Goal: Task Accomplishment & Management: Use online tool/utility

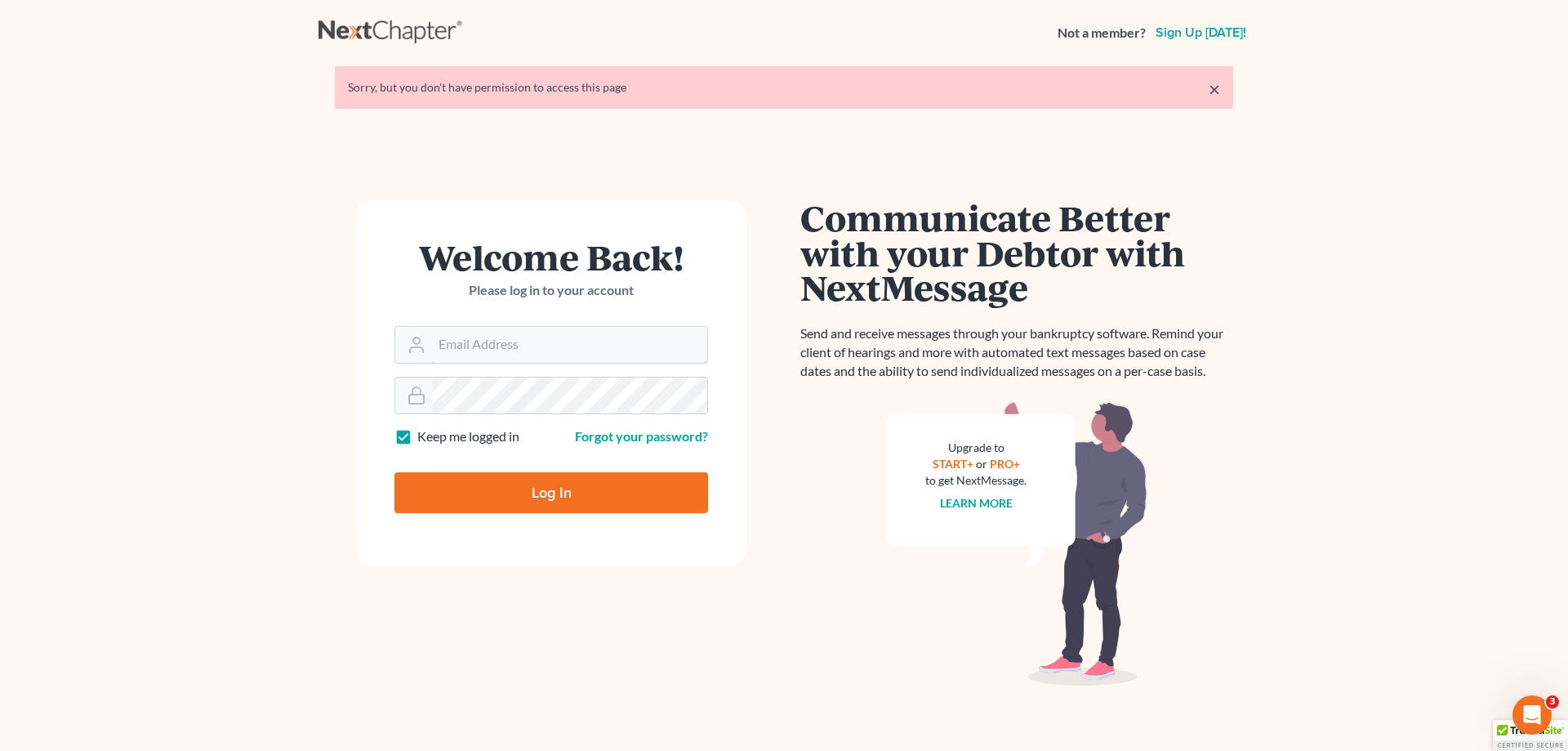
type input "[EMAIL_ADDRESS][DOMAIN_NAME]"
click at [562, 484] on input "Log In" at bounding box center [551, 492] width 313 height 40
type input "Thinking..."
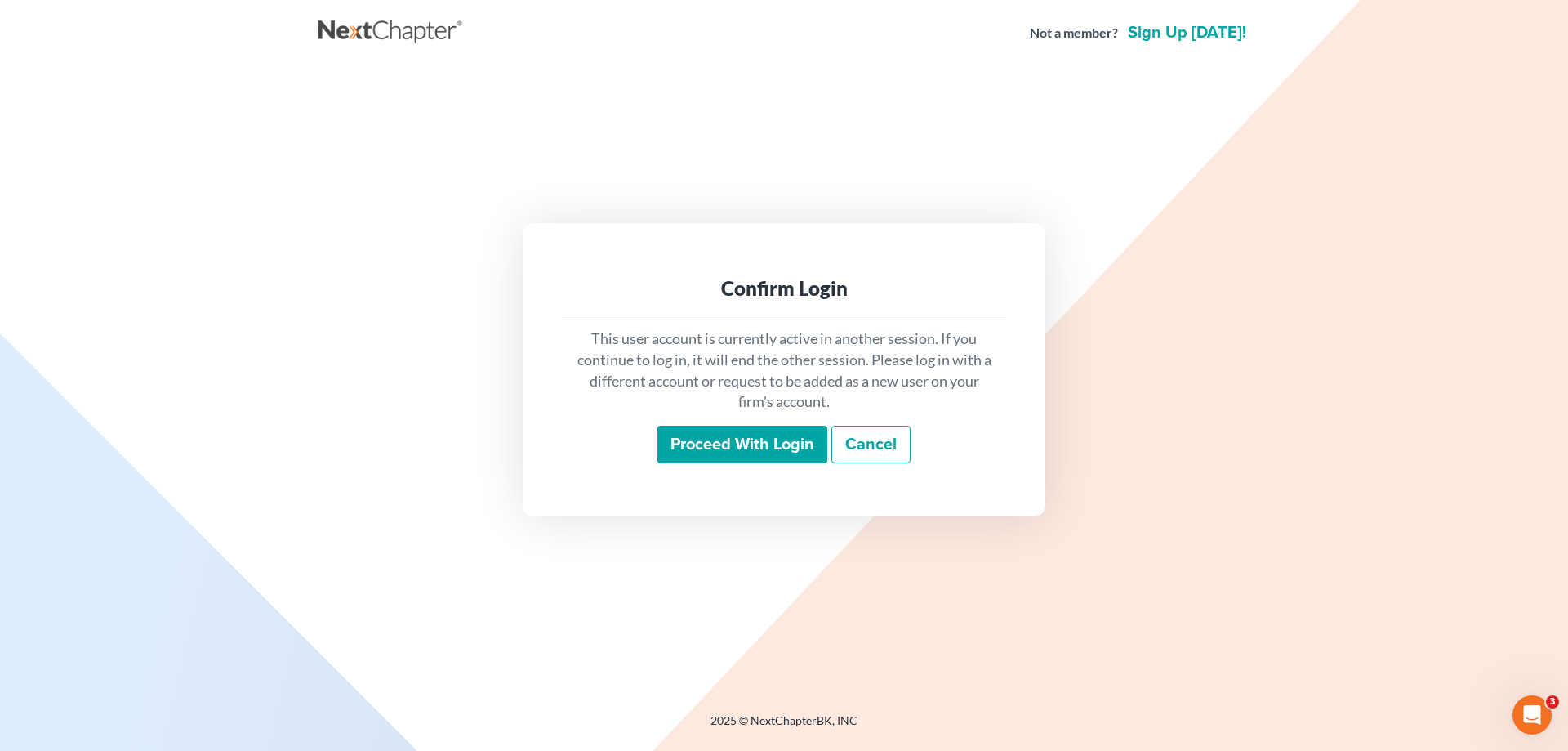
click at [726, 450] on input "Proceed with login" at bounding box center [742, 444] width 170 height 38
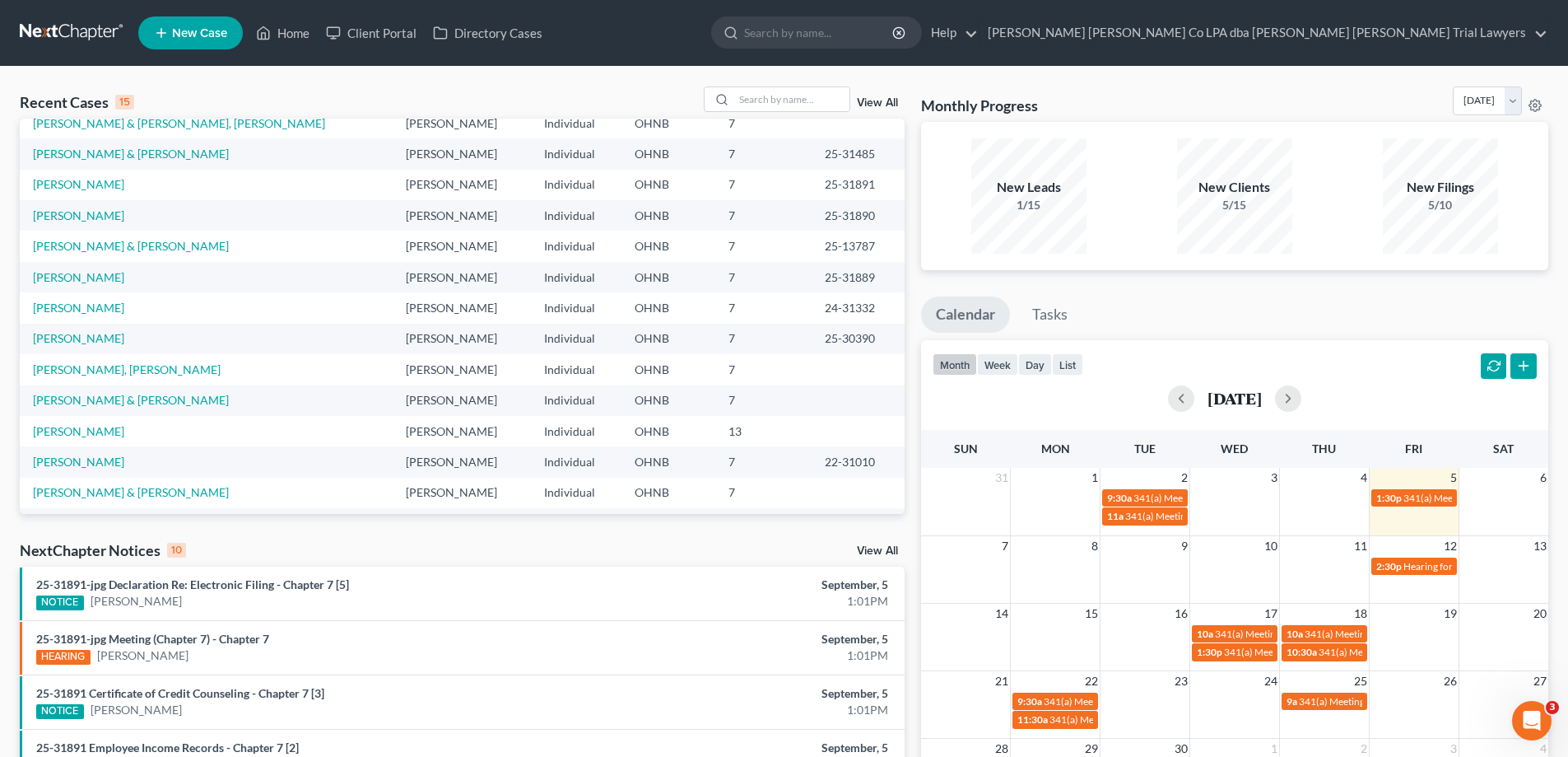
scroll to position [113, 0]
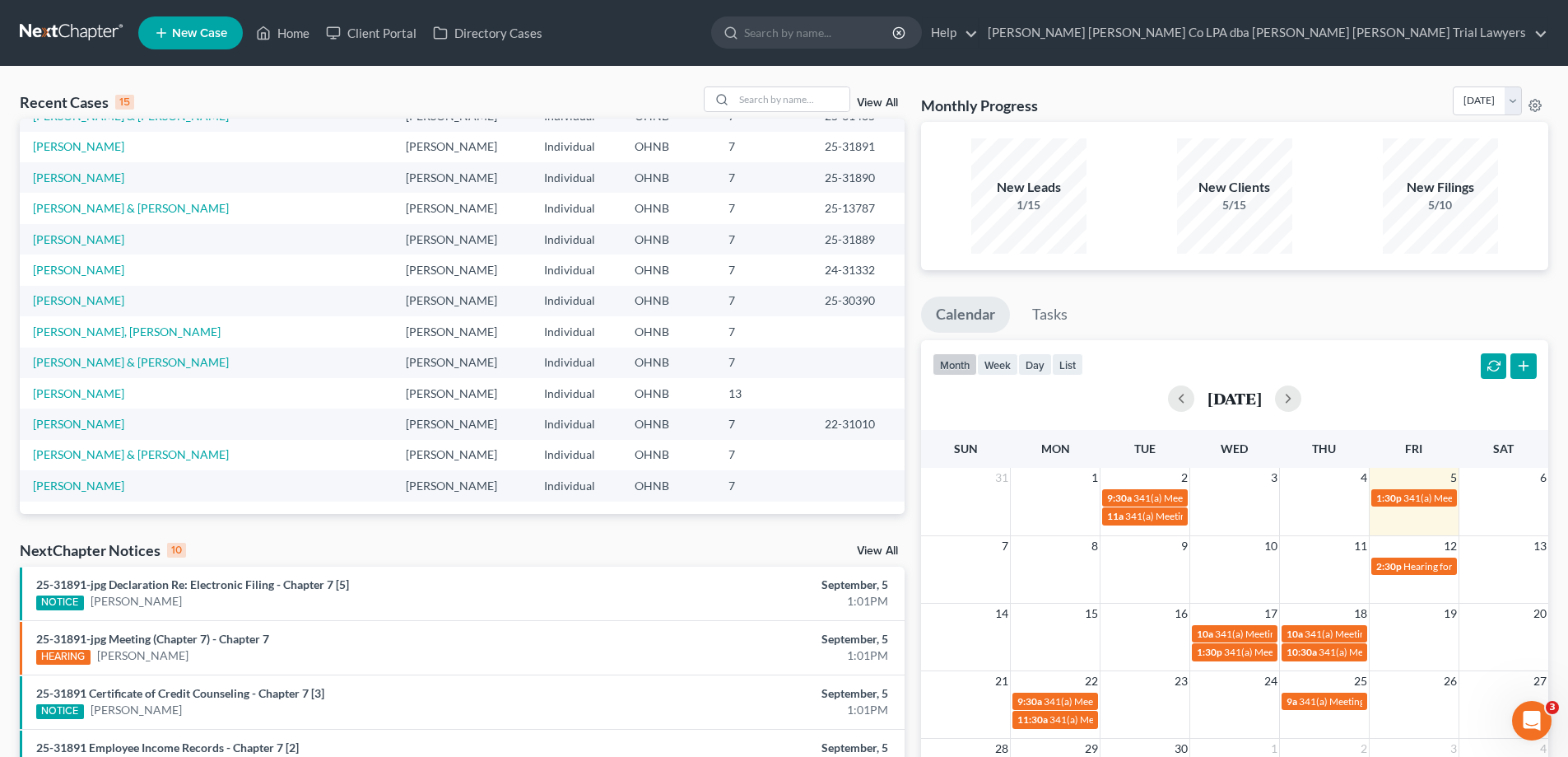
click at [876, 551] on link "View All" at bounding box center [876, 550] width 41 height 11
